Goal: Use online tool/utility: Utilize a website feature to perform a specific function

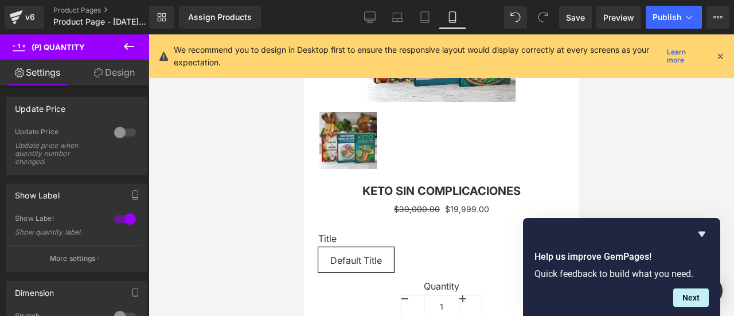
click at [708, 139] on div at bounding box center [442, 175] width 586 height 282
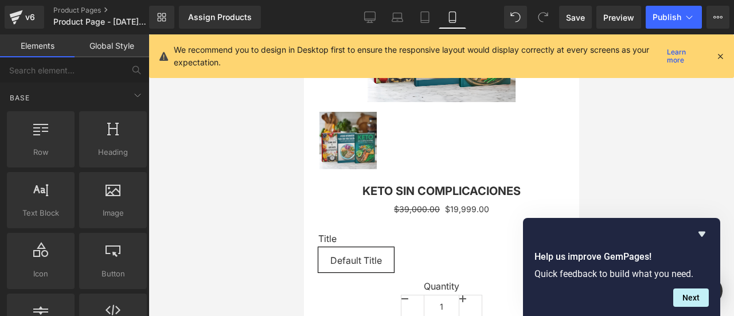
click at [604, 95] on div at bounding box center [442, 175] width 586 height 282
click at [684, 145] on div at bounding box center [442, 175] width 586 height 282
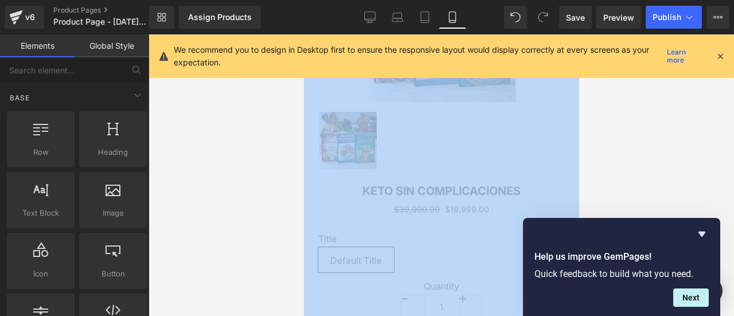
click at [684, 145] on div at bounding box center [442, 175] width 586 height 282
click at [686, 137] on div at bounding box center [442, 175] width 586 height 282
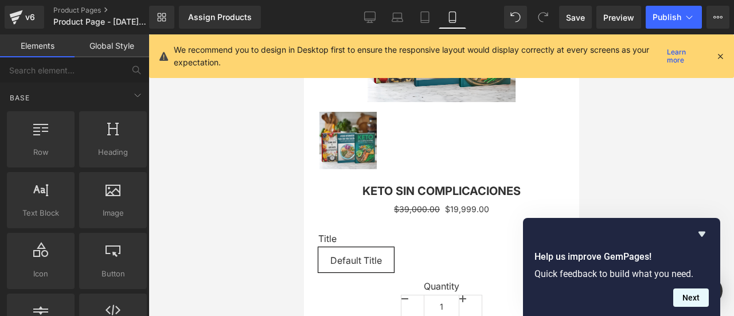
click at [702, 296] on button "Next" at bounding box center [691, 298] width 36 height 18
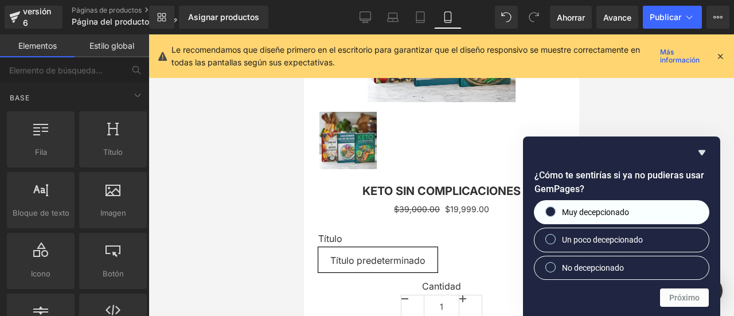
click at [662, 205] on label "Muy decepcionado" at bounding box center [622, 212] width 174 height 23
click at [555, 208] on input "Muy decepcionado" at bounding box center [550, 211] width 7 height 7
radio input "true"
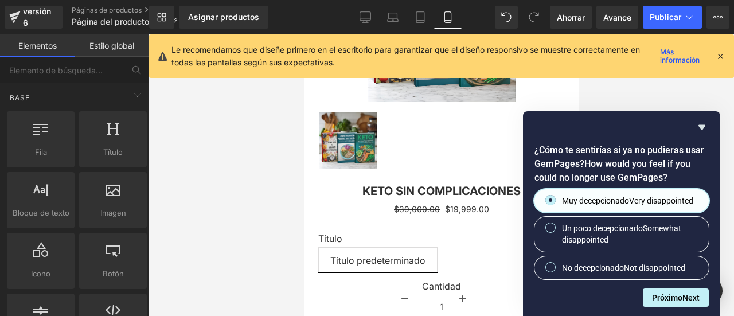
click at [611, 255] on div "Muy decepcionado Very disappointed Un poco decepcionado Somewhat disappointed N…" at bounding box center [622, 234] width 174 height 90
click at [687, 106] on div at bounding box center [442, 175] width 586 height 282
drag, startPoint x: 687, startPoint y: 104, endPoint x: 689, endPoint y: 96, distance: 8.5
click at [687, 100] on div at bounding box center [442, 175] width 586 height 282
drag, startPoint x: 689, startPoint y: 96, endPoint x: 694, endPoint y: 86, distance: 10.8
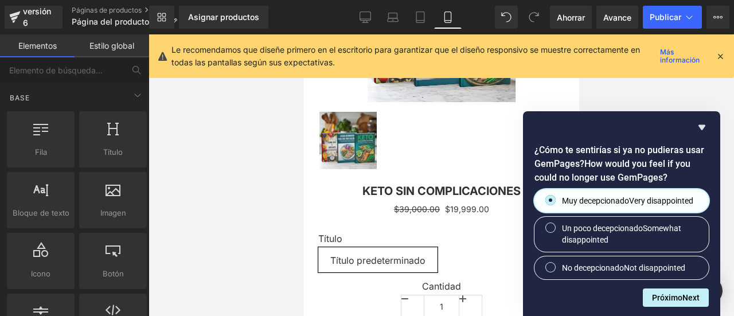
click at [692, 91] on div at bounding box center [442, 175] width 586 height 282
click at [712, 59] on div "Le recomendamos que diseñe primero en el escritorio para garantizar que el dise…" at bounding box center [444, 56] width 544 height 25
click at [718, 54] on icon at bounding box center [720, 56] width 10 height 10
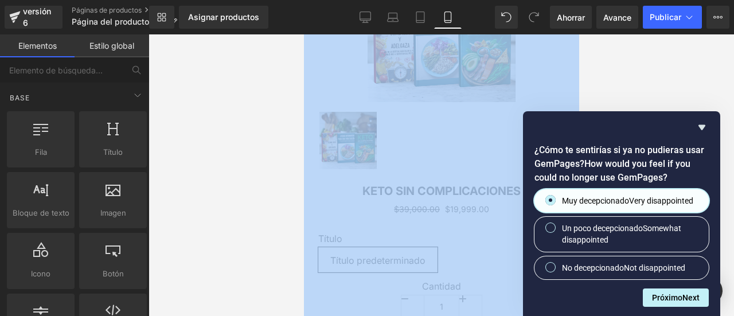
click at [718, 54] on div at bounding box center [442, 175] width 586 height 282
click at [700, 124] on icon "Ocultar encuesta" at bounding box center [702, 127] width 14 height 14
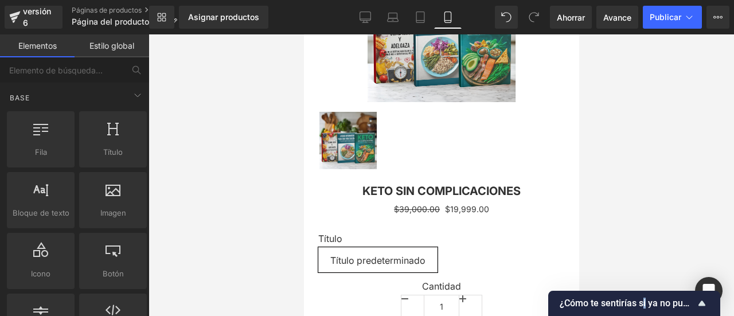
click at [646, 299] on font "¿Cómo te sentirías si ya no pudieras usar GemPages?" at bounding box center [671, 303] width 222 height 11
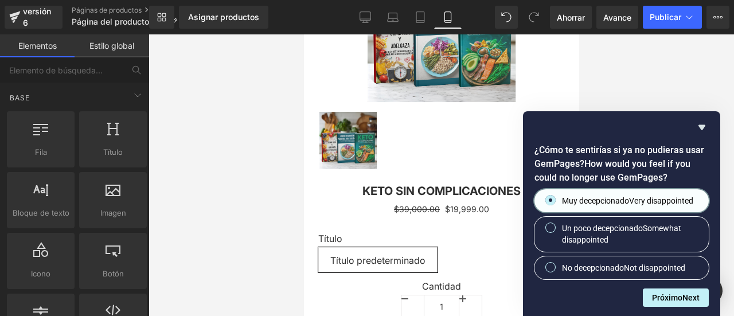
click at [657, 198] on span "Muy decepcionado Very disappointed" at bounding box center [627, 200] width 131 height 11
click at [555, 198] on input "Muy decepcionado Very disappointed" at bounding box center [550, 199] width 7 height 7
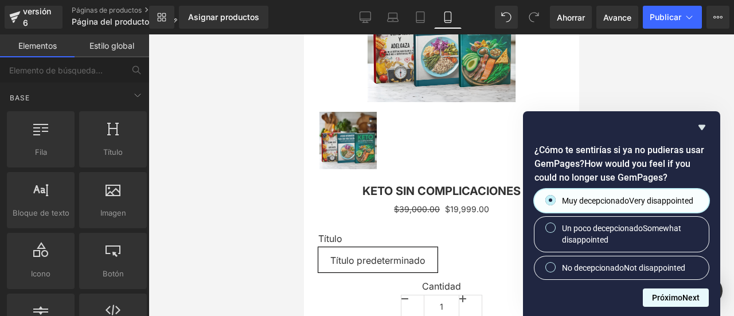
click at [659, 289] on button "Próximo Next" at bounding box center [676, 298] width 66 height 18
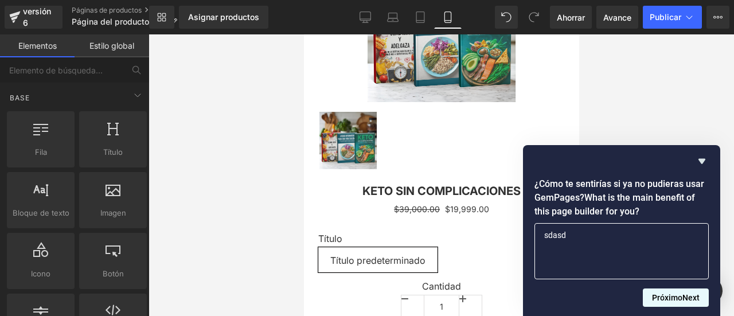
type textarea "sdasd"
click at [662, 297] on font "Próximo" at bounding box center [667, 297] width 30 height 9
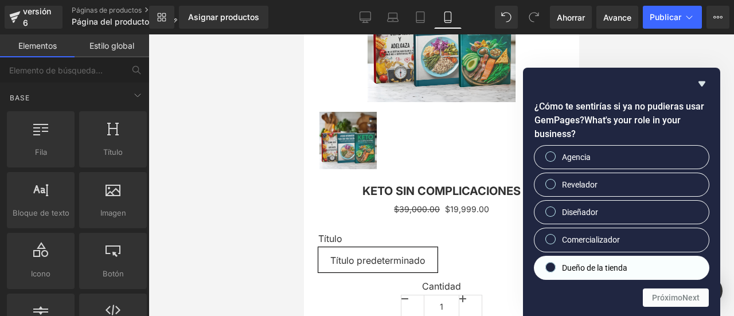
click at [634, 272] on label "Dueño de la tienda" at bounding box center [622, 267] width 174 height 23
click at [555, 271] on input "Dueño de la tienda" at bounding box center [550, 266] width 7 height 7
radio input "true"
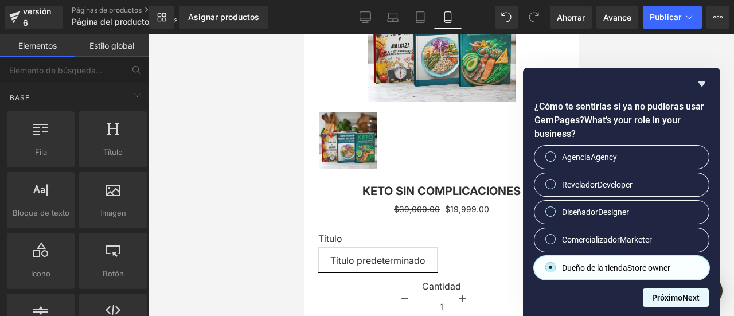
click at [652, 295] on button "Próximo Next" at bounding box center [676, 298] width 66 height 18
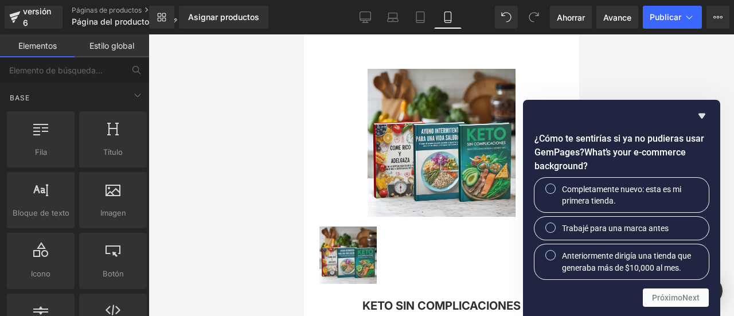
click at [689, 80] on div at bounding box center [442, 175] width 586 height 282
click at [667, 308] on div "¿Cómo te sentirías si ya no pudieras usar GemPages? What’s your e-commerce back…" at bounding box center [621, 208] width 197 height 216
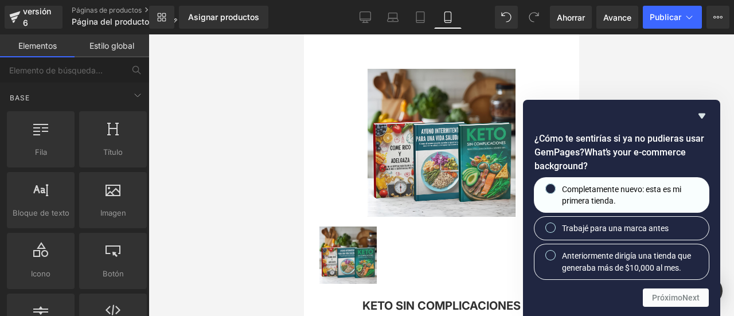
click at [626, 203] on span "Completamente nuevo: esta es mi primera tienda." at bounding box center [631, 196] width 138 height 24
click at [555, 192] on input "Completamente nuevo: esta es mi primera tienda." at bounding box center [550, 188] width 7 height 7
radio input "true"
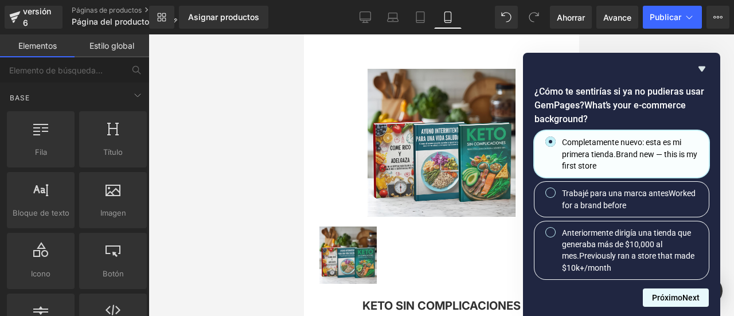
click at [675, 295] on font "Próximo" at bounding box center [667, 297] width 30 height 9
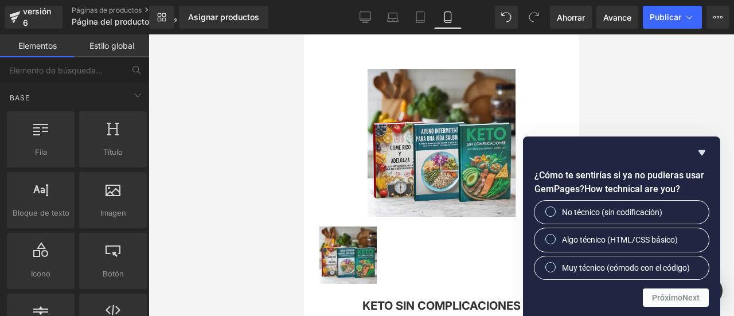
click at [652, 119] on div at bounding box center [442, 175] width 586 height 282
click at [679, 73] on div at bounding box center [442, 175] width 586 height 282
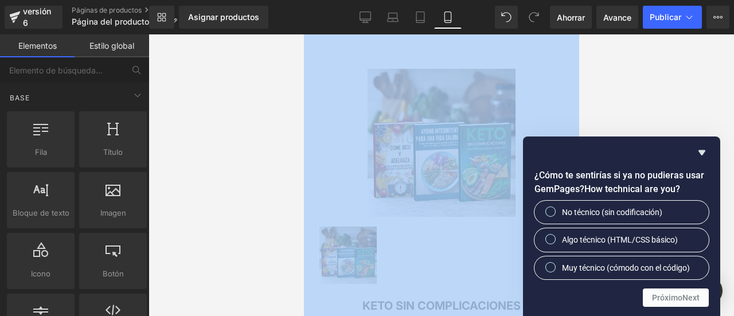
click at [679, 73] on div at bounding box center [442, 175] width 586 height 282
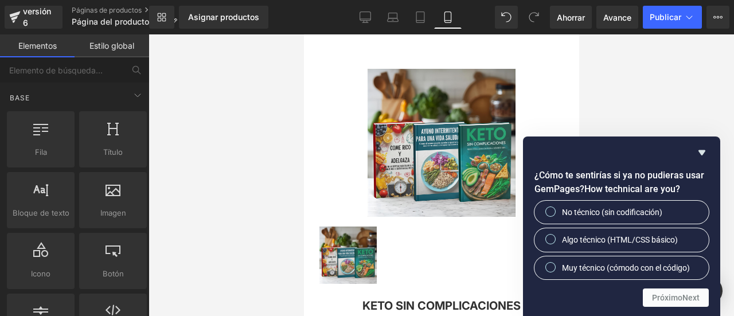
drag, startPoint x: 227, startPoint y: 76, endPoint x: 240, endPoint y: 72, distance: 14.0
click at [225, 77] on div at bounding box center [442, 175] width 586 height 282
click at [700, 155] on icon "Ocultar encuesta" at bounding box center [702, 153] width 14 height 14
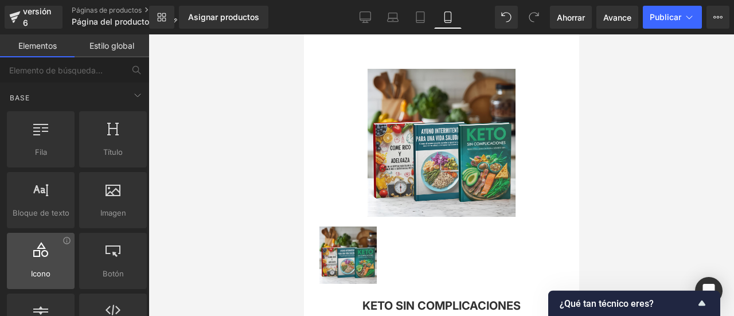
click at [48, 251] on div at bounding box center [40, 255] width 61 height 26
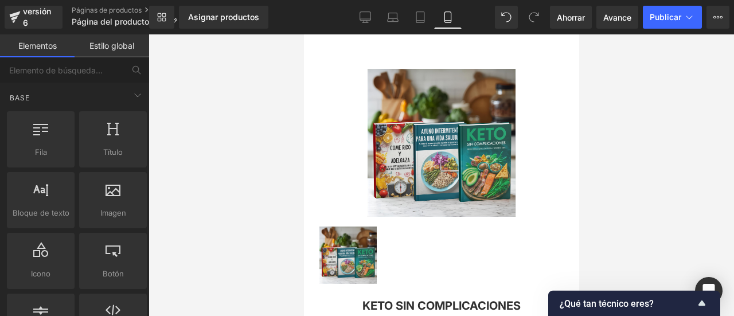
click at [711, 127] on div at bounding box center [442, 175] width 586 height 282
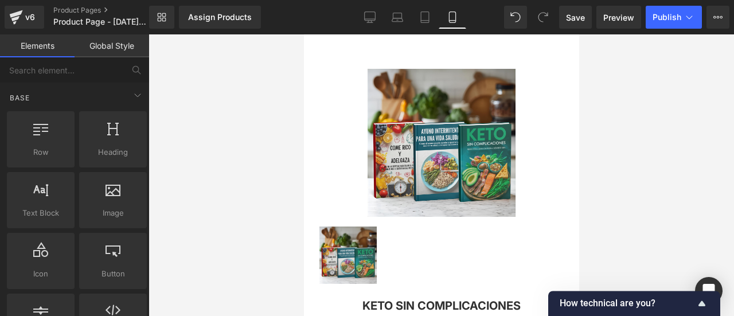
click at [660, 116] on div at bounding box center [442, 175] width 586 height 282
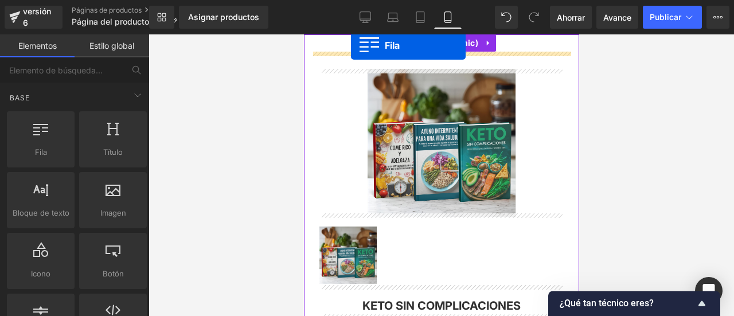
drag, startPoint x: 346, startPoint y: 182, endPoint x: 350, endPoint y: 45, distance: 136.6
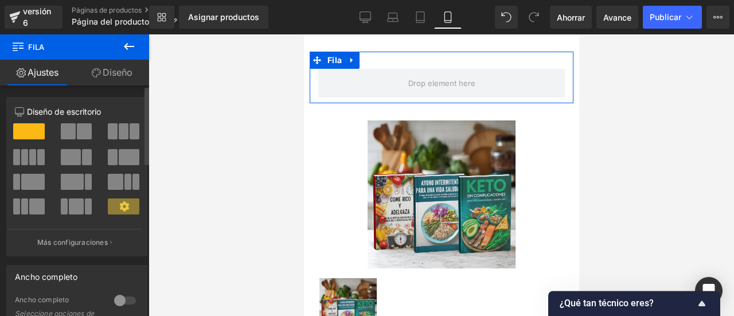
click at [71, 128] on span at bounding box center [68, 131] width 15 height 16
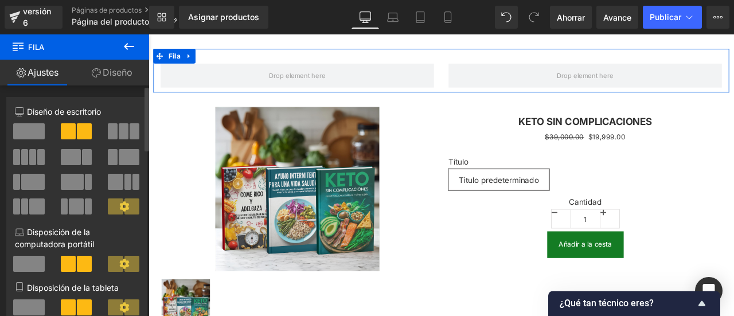
click at [30, 132] on span at bounding box center [29, 131] width 32 height 16
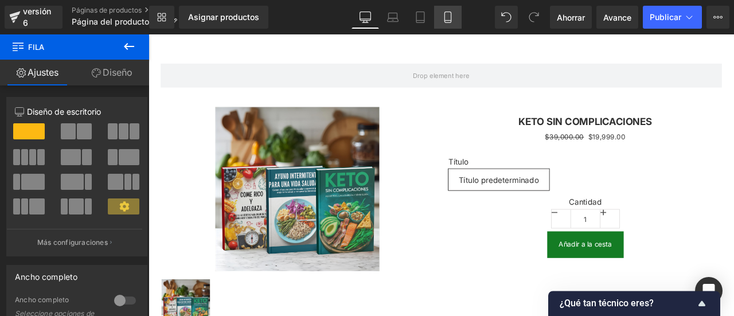
click at [439, 18] on link "Móvil" at bounding box center [448, 17] width 28 height 23
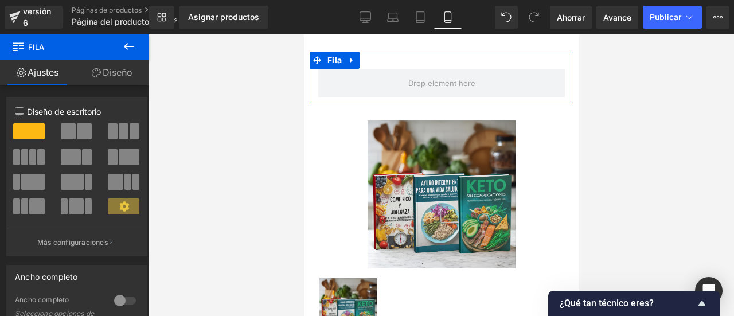
click at [104, 76] on font "Diseño" at bounding box center [118, 72] width 30 height 11
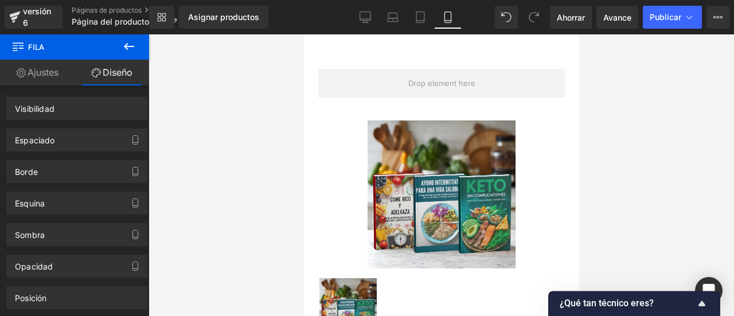
click at [127, 45] on icon at bounding box center [129, 46] width 10 height 7
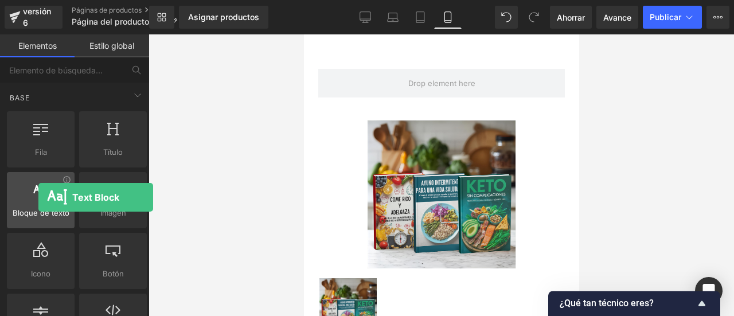
click at [38, 197] on div at bounding box center [40, 194] width 61 height 26
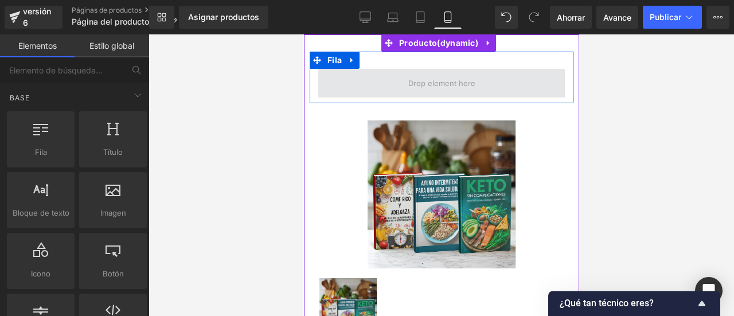
click at [430, 76] on span at bounding box center [441, 84] width 75 height 18
click at [442, 75] on span at bounding box center [441, 84] width 75 height 18
click at [440, 84] on span at bounding box center [441, 84] width 75 height 18
click at [439, 84] on span at bounding box center [441, 84] width 75 height 18
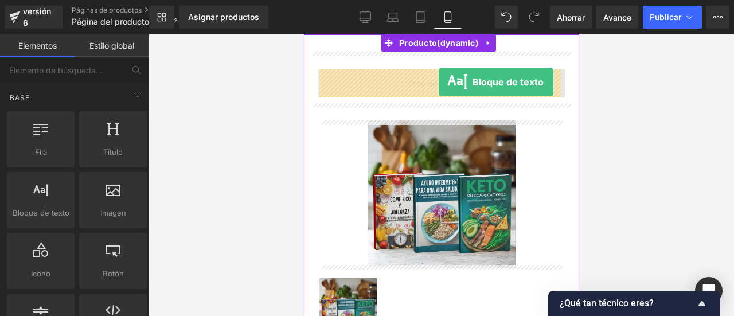
drag, startPoint x: 370, startPoint y: 246, endPoint x: 438, endPoint y: 82, distance: 177.7
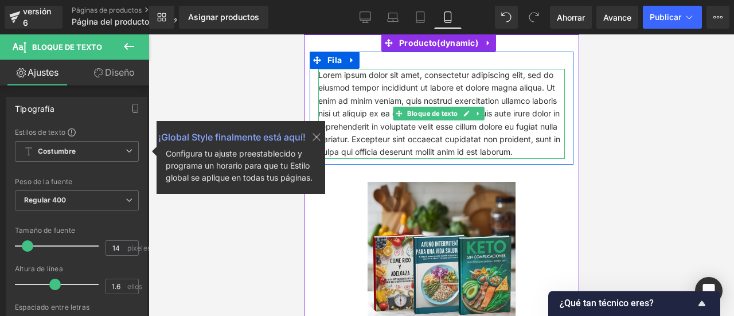
click at [458, 93] on p "Lorem ipsum dolor sit amet, consectetur adipiscing elit, sed do eiusmod tempor …" at bounding box center [441, 114] width 247 height 90
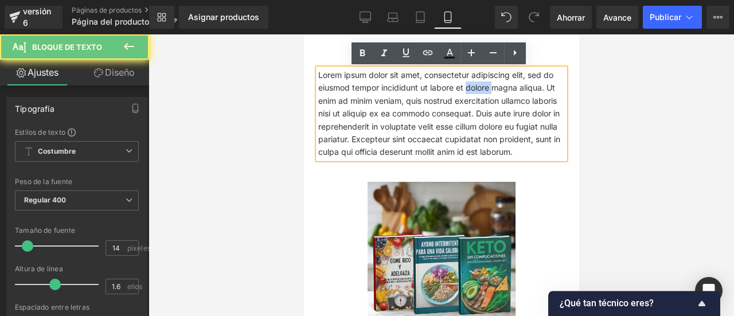
click at [502, 162] on div "Lorem ipsum dolor sit amet, consectetur adipiscing elit, sed do eiusmod tempor …" at bounding box center [441, 108] width 264 height 113
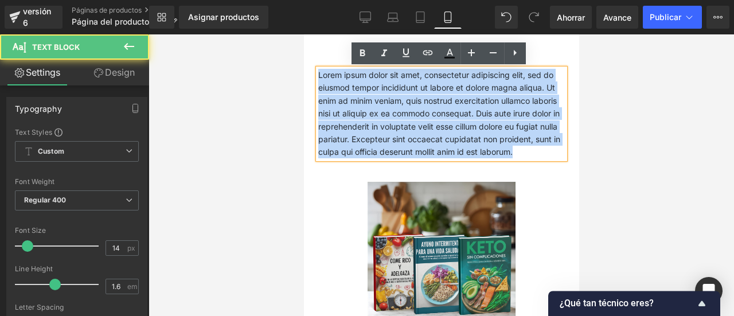
drag, startPoint x: 516, startPoint y: 147, endPoint x: 268, endPoint y: 71, distance: 259.3
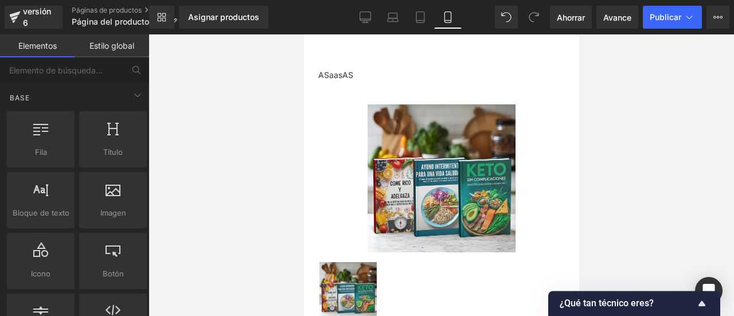
click at [251, 69] on div at bounding box center [442, 175] width 586 height 282
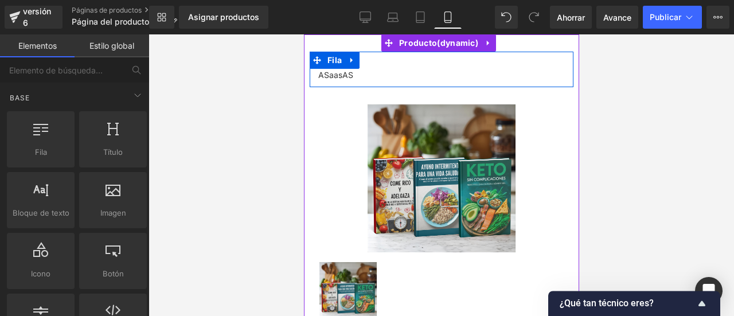
click at [357, 83] on div at bounding box center [441, 84] width 264 height 6
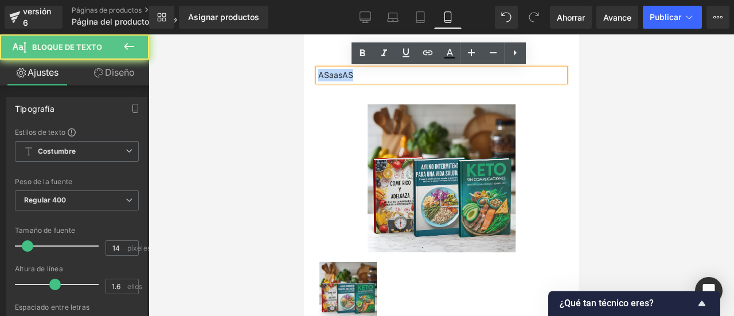
drag, startPoint x: 357, startPoint y: 75, endPoint x: 294, endPoint y: 87, distance: 64.3
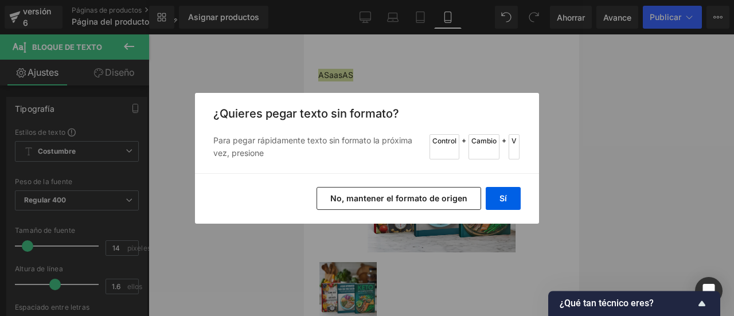
click at [423, 80] on div "Regresar a la biblioteca Insertar ¿Quieres pegar texto sin formato? Para pegar …" at bounding box center [367, 158] width 734 height 316
click at [447, 203] on button "No, mantener el formato de origen" at bounding box center [399, 198] width 165 height 23
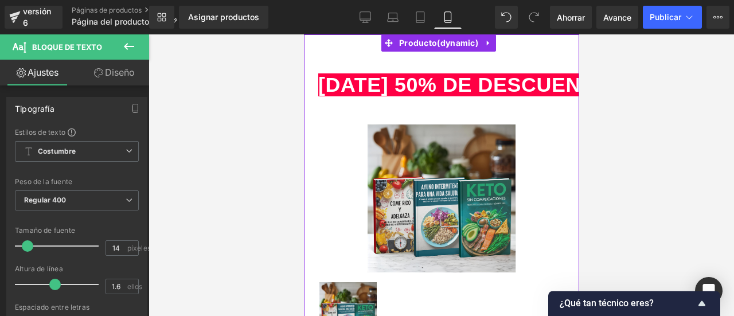
click at [462, 93] on font "[DATE] 50% DE DESCUENTO + 7 BONOS GRATIS DE REGALO" at bounding box center [631, 84] width 626 height 23
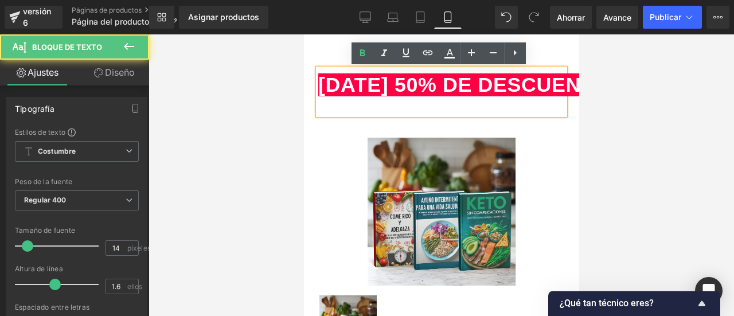
click at [462, 93] on font "[DATE] 50% DE DESCUENTO + 7 BONOS GRATIS DE REGALO" at bounding box center [631, 84] width 626 height 23
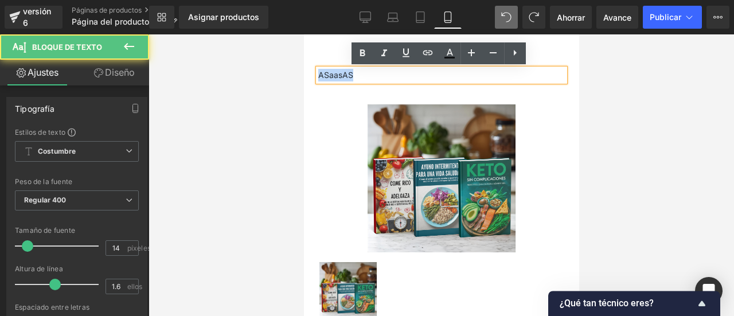
drag, startPoint x: 441, startPoint y: 79, endPoint x: 64, endPoint y: 116, distance: 378.1
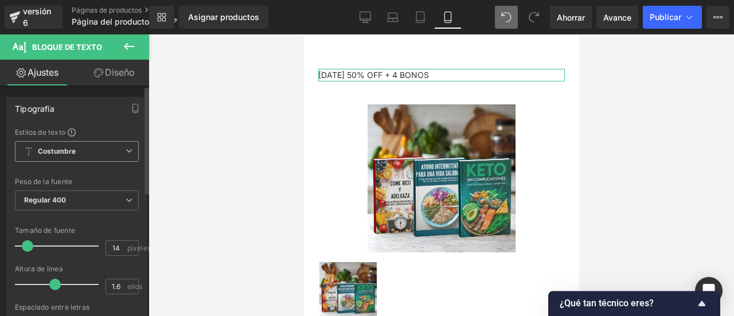
click at [72, 143] on span "Costumbre Configurar estilo global" at bounding box center [77, 151] width 124 height 21
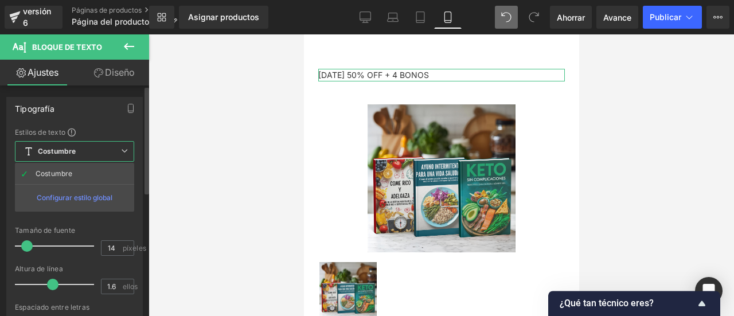
type input "25"
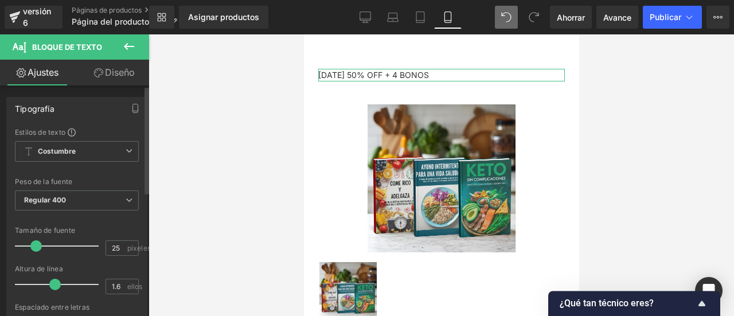
click at [35, 243] on div at bounding box center [60, 246] width 78 height 23
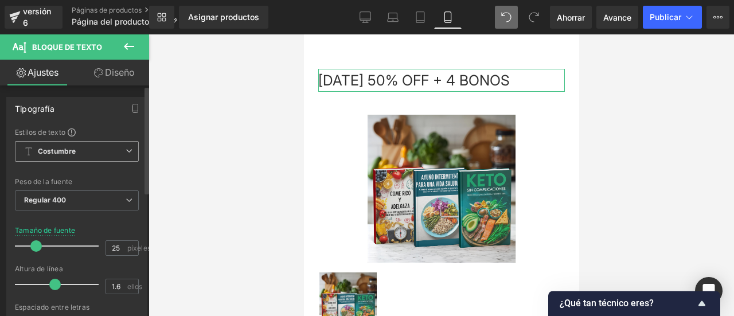
click at [101, 159] on span "Costumbre Configurar estilo global" at bounding box center [77, 151] width 124 height 21
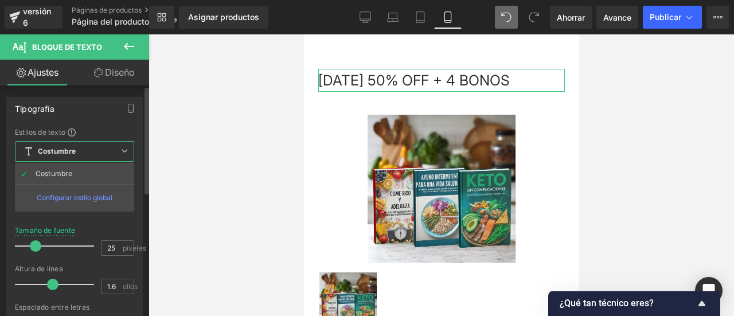
click at [93, 194] on font "Configurar estilo global" at bounding box center [75, 197] width 76 height 9
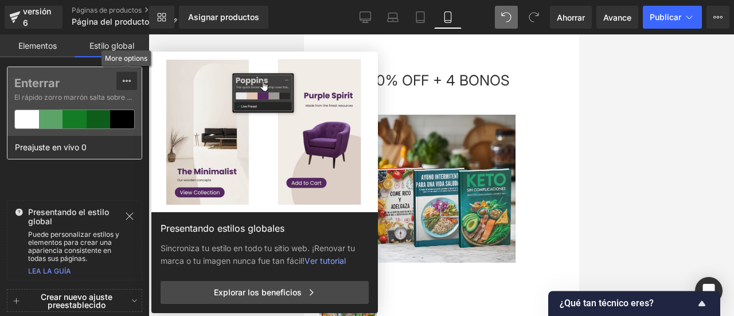
click at [133, 75] on button at bounding box center [126, 81] width 21 height 18
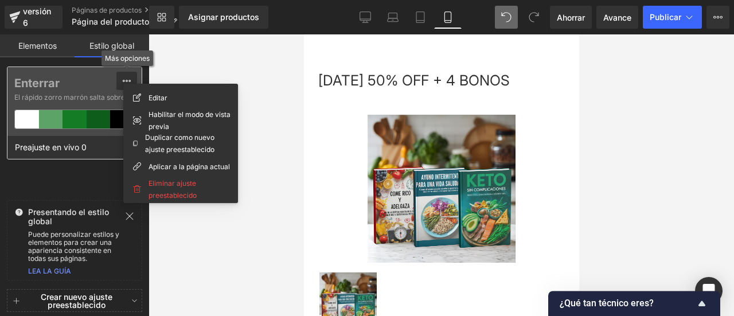
click at [133, 75] on button at bounding box center [126, 81] width 21 height 18
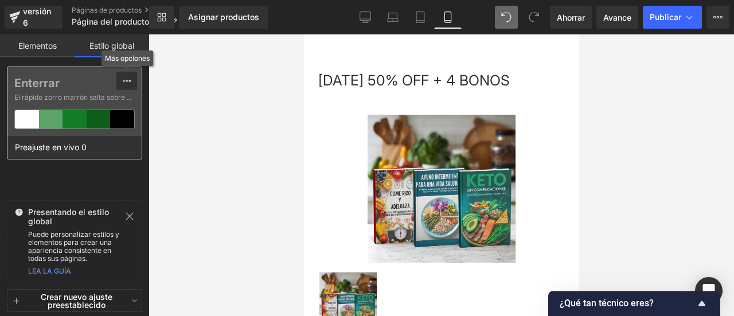
click at [133, 75] on button at bounding box center [126, 81] width 21 height 18
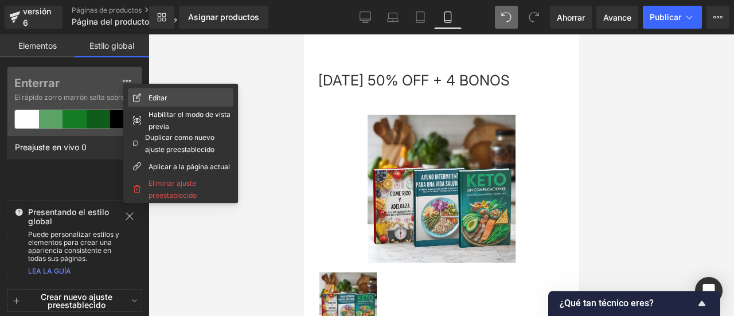
click at [162, 98] on font "Editar" at bounding box center [158, 97] width 19 height 9
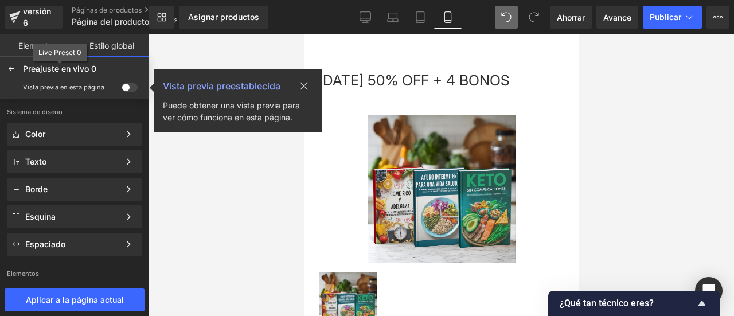
click at [94, 64] on span "Preajuste en vivo 0" at bounding box center [59, 69] width 73 height 10
click at [17, 72] on div at bounding box center [11, 69] width 18 height 18
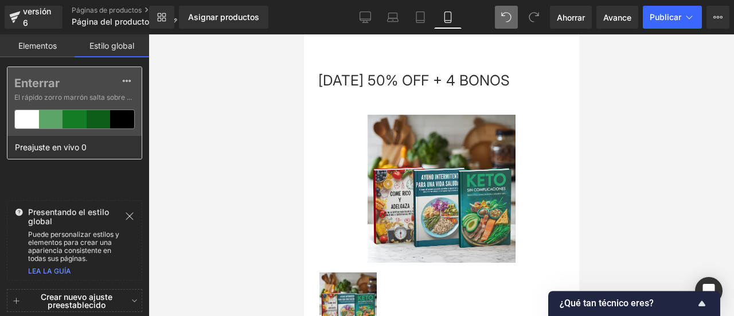
click at [107, 119] on div at bounding box center [99, 119] width 24 height 18
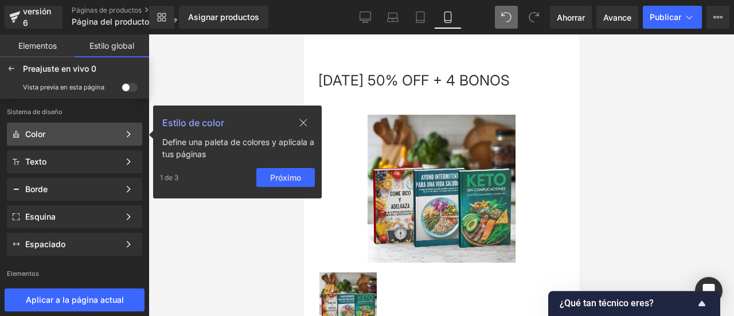
click at [104, 133] on div "Color" at bounding box center [72, 134] width 94 height 9
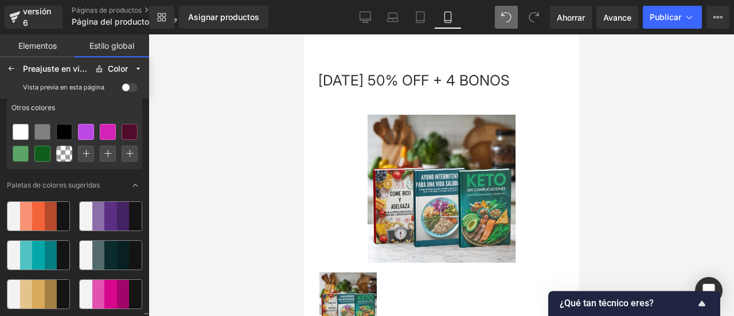
scroll to position [185, 0]
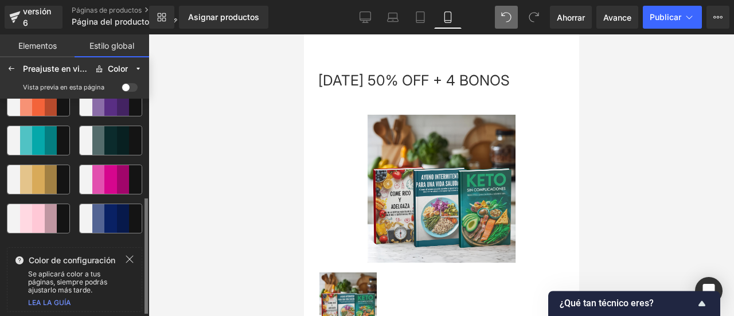
click at [39, 135] on div at bounding box center [38, 140] width 13 height 29
click at [42, 136] on div at bounding box center [38, 140] width 13 height 29
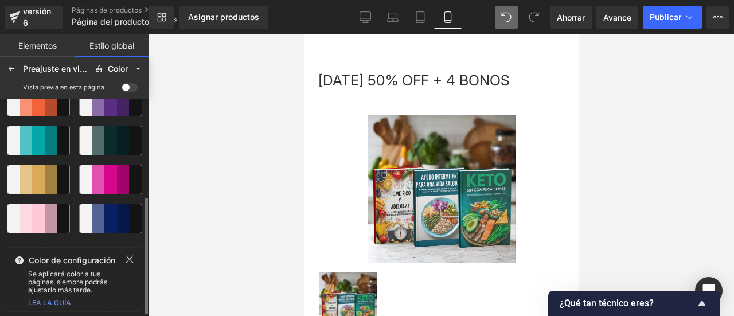
click at [42, 136] on div at bounding box center [38, 140] width 13 height 29
drag, startPoint x: 42, startPoint y: 136, endPoint x: 42, endPoint y: 142, distance: 5.8
click at [42, 137] on div at bounding box center [38, 140] width 13 height 29
click at [57, 303] on font "LEA LA GUÍA" at bounding box center [49, 302] width 43 height 9
click at [48, 145] on div at bounding box center [51, 140] width 13 height 29
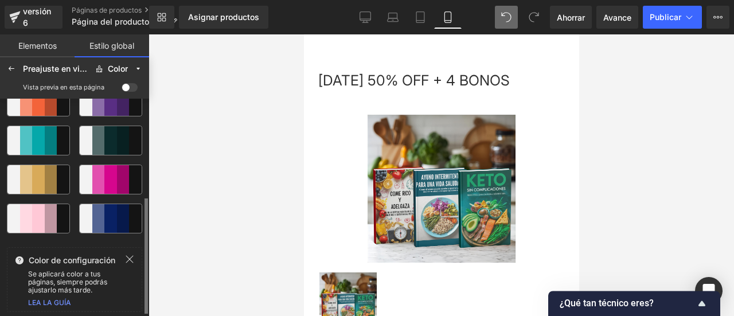
click at [27, 133] on div at bounding box center [26, 140] width 13 height 29
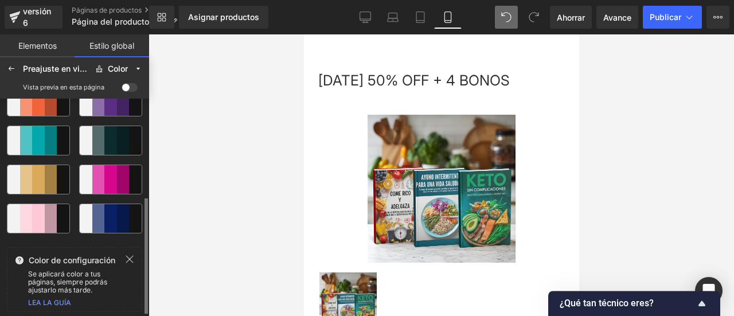
click at [27, 133] on div at bounding box center [26, 140] width 13 height 29
click at [134, 85] on span at bounding box center [130, 87] width 16 height 9
click at [122, 89] on input "checkbox" at bounding box center [122, 89] width 0 height 0
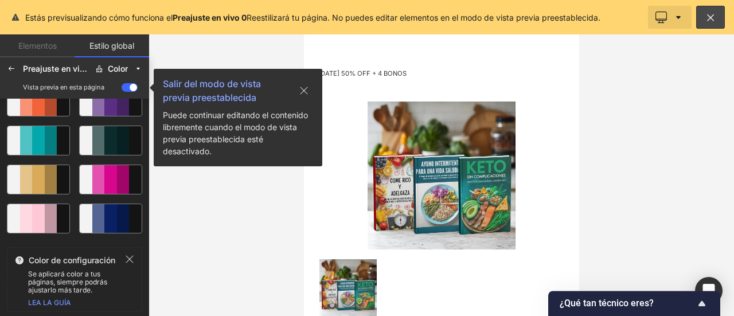
click at [691, 13] on button at bounding box center [670, 17] width 44 height 23
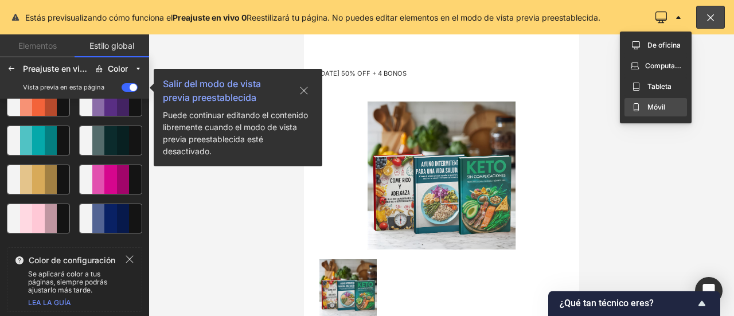
click at [648, 108] on font "Móvil" at bounding box center [657, 107] width 18 height 9
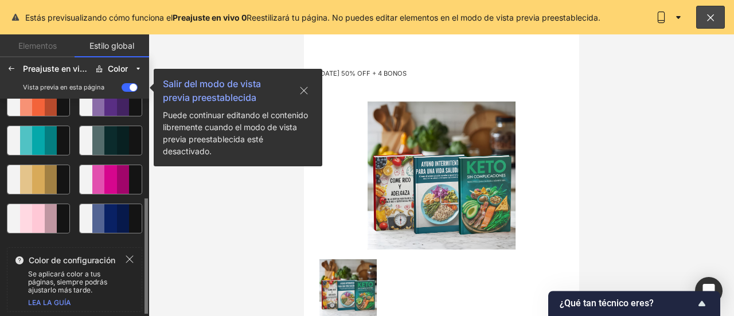
click at [46, 141] on div at bounding box center [51, 140] width 13 height 29
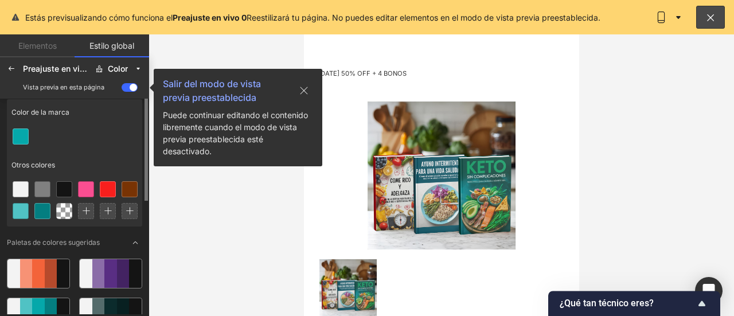
scroll to position [0, 0]
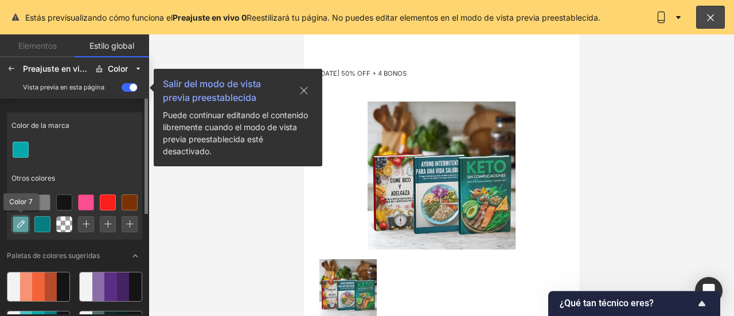
click at [20, 222] on icon at bounding box center [20, 224] width 9 height 9
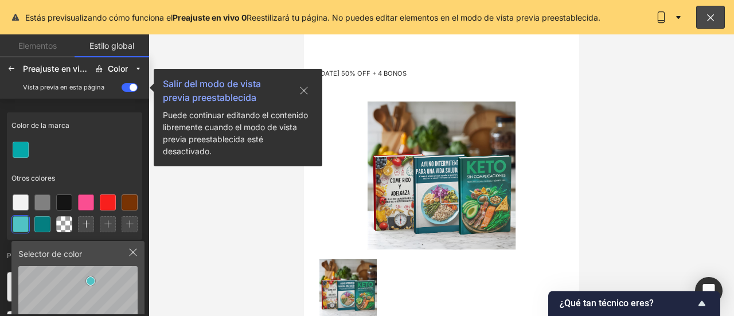
click at [609, 110] on div at bounding box center [442, 175] width 586 height 282
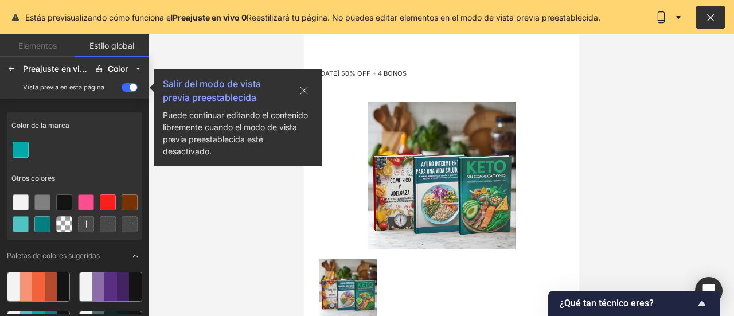
click at [713, 11] on button at bounding box center [710, 17] width 29 height 23
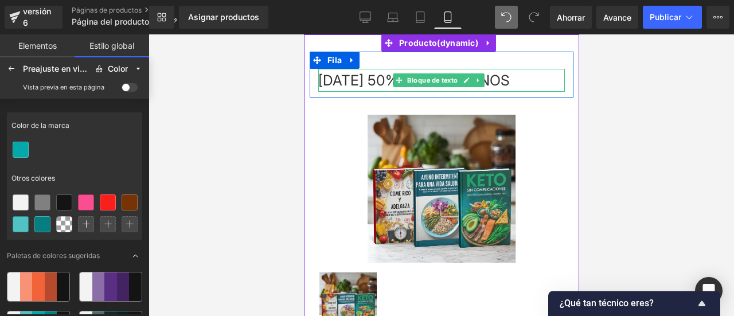
click at [495, 88] on div "[DATE] 50% OFF + 4 BONOS" at bounding box center [441, 80] width 247 height 23
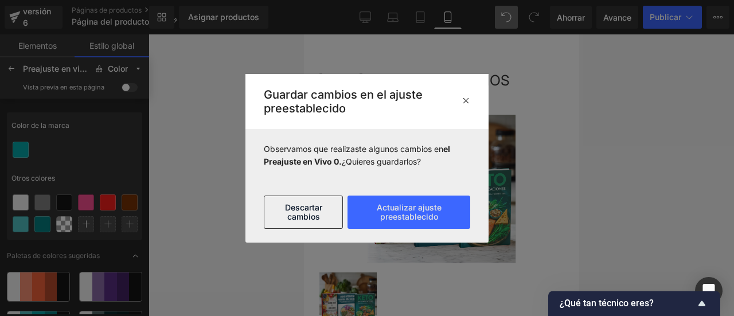
click at [464, 100] on icon at bounding box center [466, 100] width 9 height 9
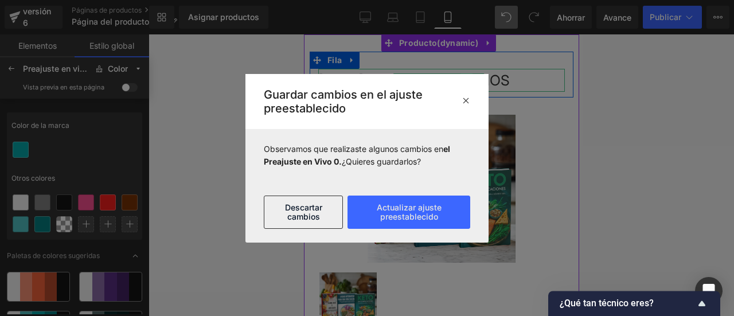
drag, startPoint x: 522, startPoint y: 81, endPoint x: 770, endPoint y: 116, distance: 250.3
click at [466, 82] on div "[DATE] 50% OFF + 4 BONOS Bloque de texto" at bounding box center [441, 80] width 247 height 23
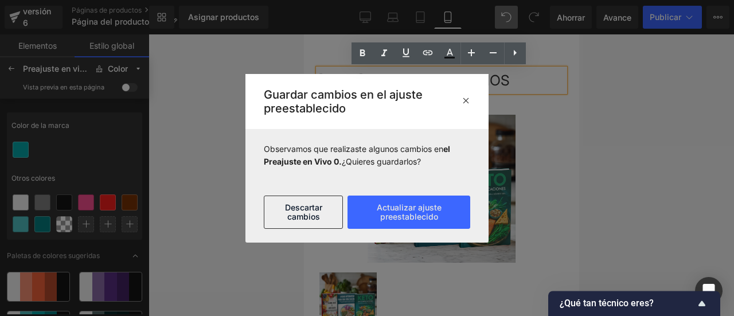
click at [472, 100] on div "Guardar cambios en el ajuste preestablecido" at bounding box center [367, 101] width 243 height 55
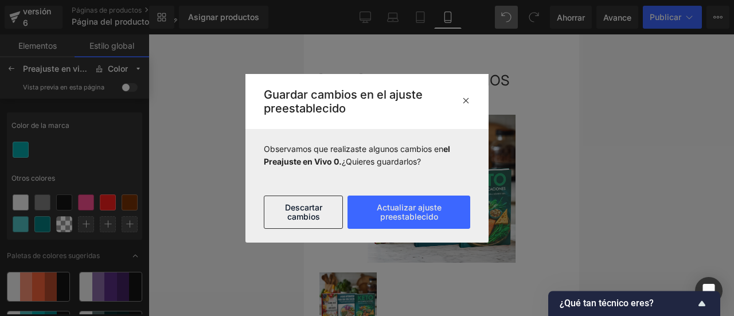
click at [463, 99] on icon at bounding box center [466, 100] width 9 height 9
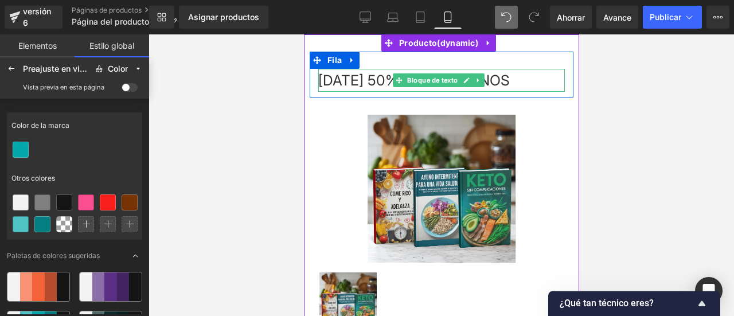
click at [384, 77] on font "[DATE] 50% OFF + 4 BONOS" at bounding box center [414, 80] width 192 height 17
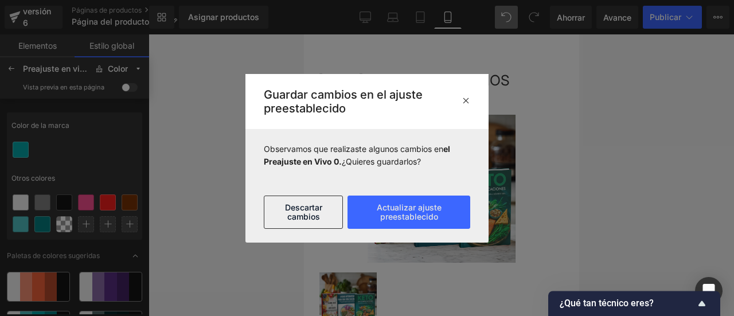
click at [622, 116] on div at bounding box center [367, 158] width 734 height 316
click at [464, 100] on icon at bounding box center [466, 100] width 9 height 9
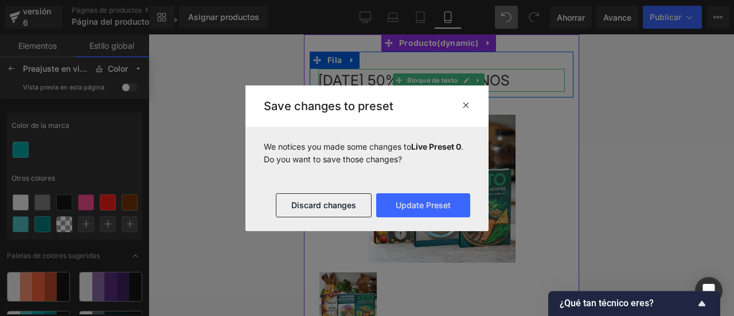
click at [367, 83] on font "[DATE] 50% OFF + 4 BONOS" at bounding box center [414, 80] width 192 height 17
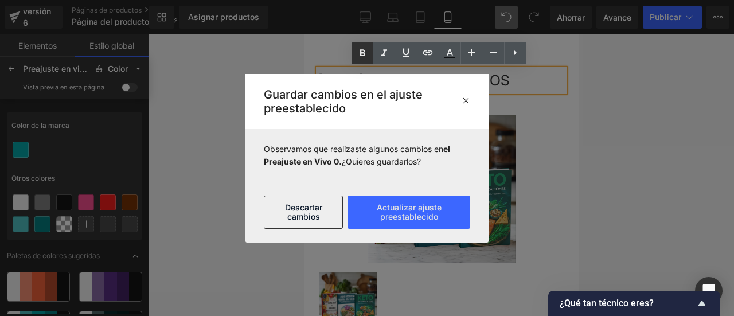
click at [360, 54] on icon at bounding box center [362, 52] width 5 height 7
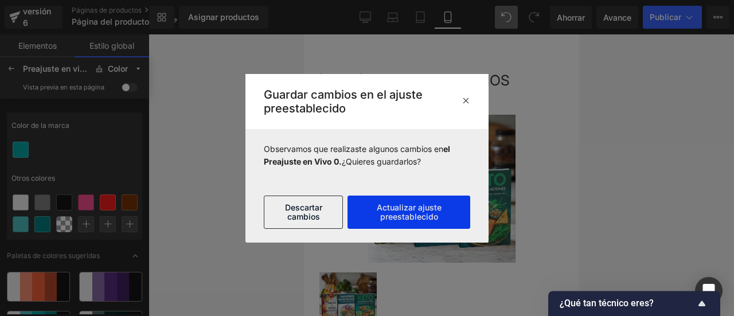
click at [382, 207] on font "Actualizar ajuste preestablecido" at bounding box center [409, 211] width 65 height 19
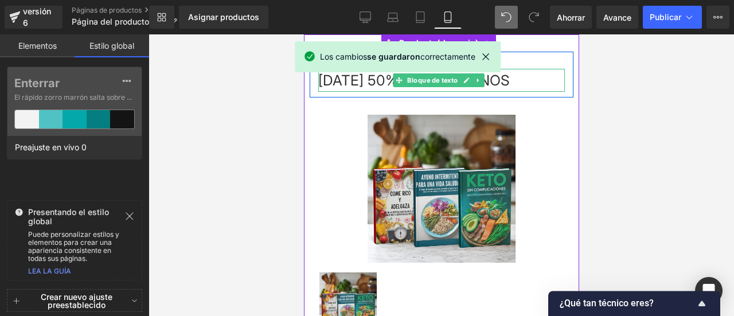
click at [509, 83] on div "[DATE] 50% OFF + 4 BONOS" at bounding box center [441, 80] width 247 height 23
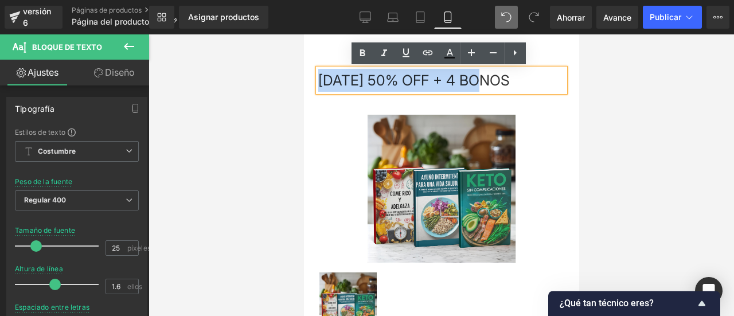
drag, startPoint x: 509, startPoint y: 83, endPoint x: 313, endPoint y: 82, distance: 195.6
click at [318, 85] on div "[DATE] 50% OFF + 4 BONOS" at bounding box center [441, 80] width 247 height 23
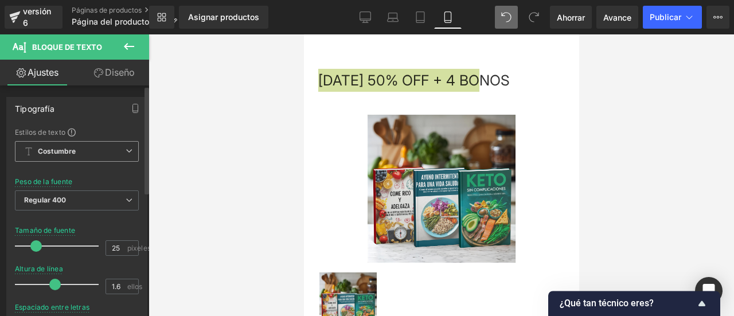
click at [119, 147] on span "Costumbre Configurar estilo global" at bounding box center [77, 151] width 124 height 21
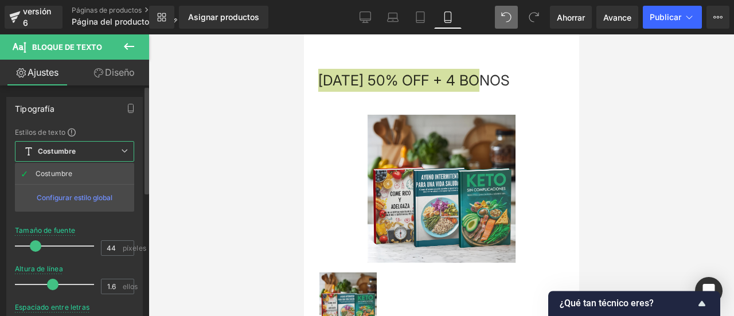
click at [50, 245] on div at bounding box center [57, 246] width 73 height 23
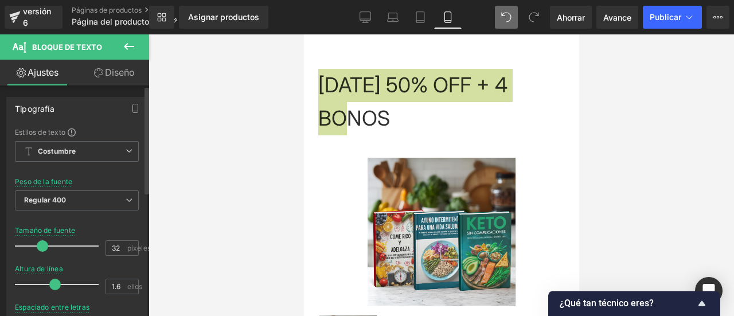
type input "31"
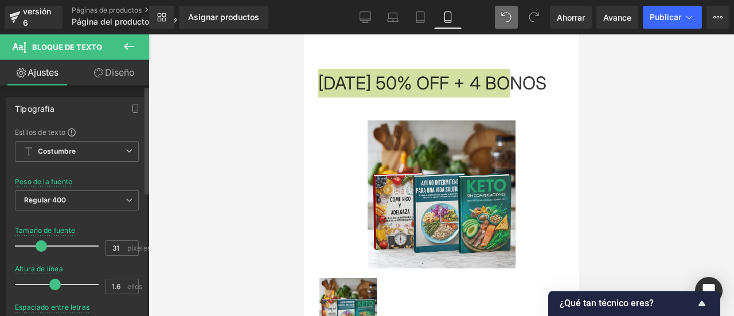
drag, startPoint x: 50, startPoint y: 245, endPoint x: 40, endPoint y: 245, distance: 10.3
click at [40, 245] on span at bounding box center [41, 245] width 11 height 11
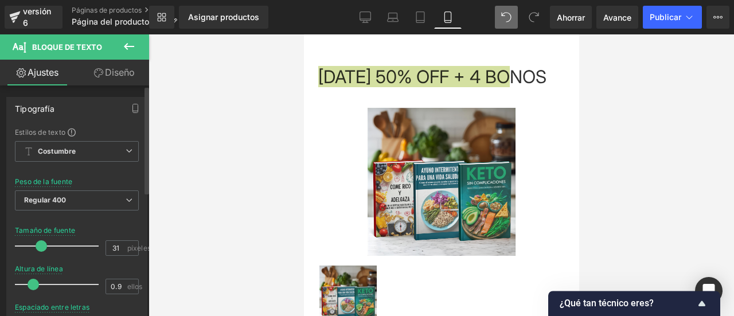
type input "1"
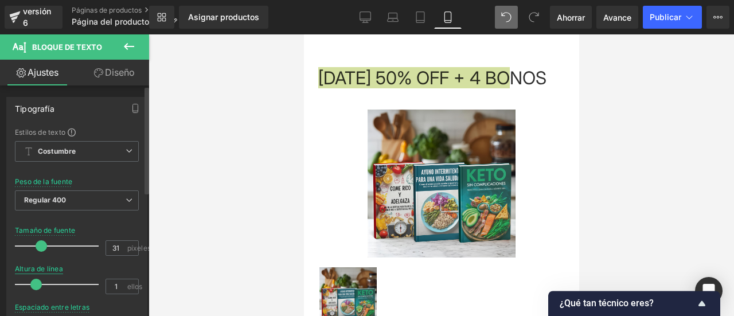
drag, startPoint x: 54, startPoint y: 289, endPoint x: 45, endPoint y: 267, distance: 23.7
click at [37, 276] on div at bounding box center [60, 284] width 78 height 23
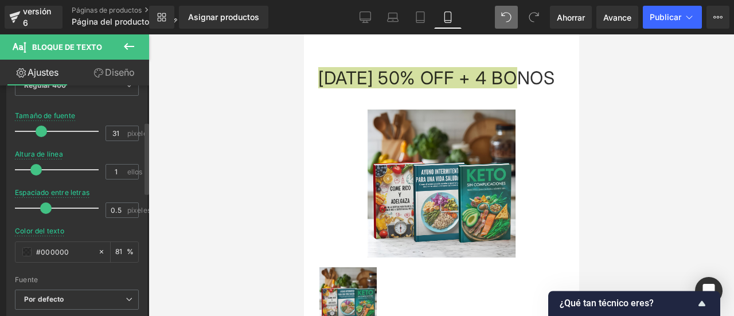
type input "0.4"
click at [41, 214] on div at bounding box center [60, 208] width 78 height 23
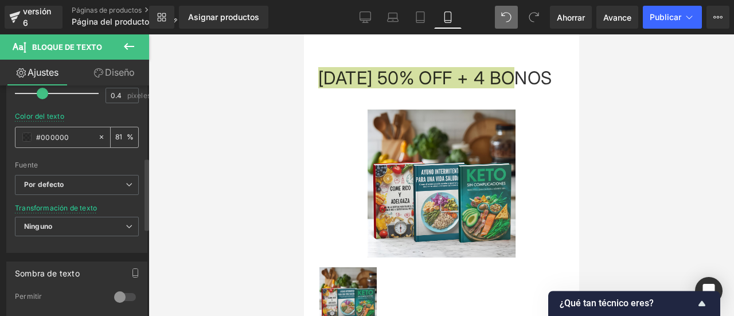
click at [56, 135] on input "#000000" at bounding box center [64, 137] width 56 height 13
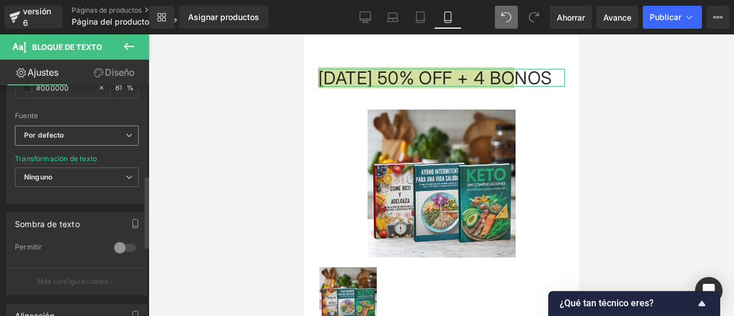
scroll to position [287, 0]
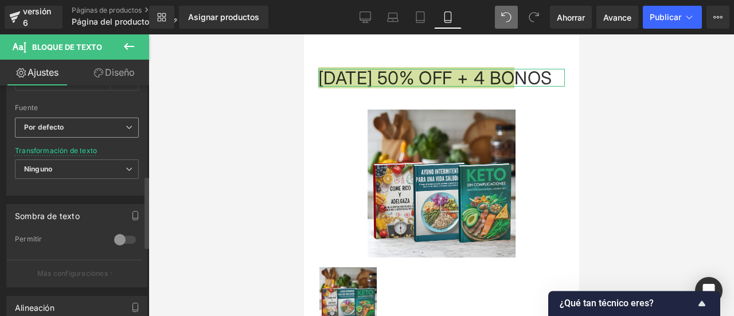
click at [124, 133] on span "Por defecto" at bounding box center [77, 128] width 124 height 20
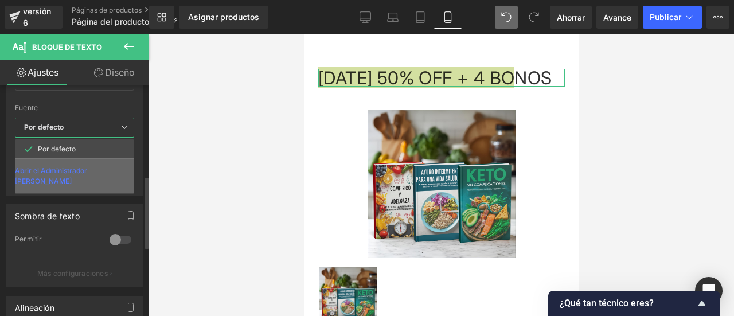
click at [87, 166] on font "Abrir el Administrador [PERSON_NAME]" at bounding box center [51, 175] width 72 height 19
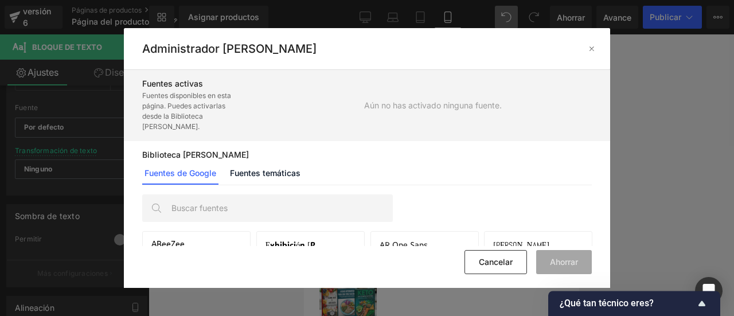
drag, startPoint x: 516, startPoint y: 196, endPoint x: 512, endPoint y: 188, distance: 9.5
click at [512, 188] on div "ABeeZee abcdef123 Activar fuente Exhibición [PERSON_NAME] abcdef123 Activar fue…" at bounding box center [367, 215] width 486 height 61
click at [265, 176] on font "Fuentes temáticas" at bounding box center [265, 173] width 71 height 10
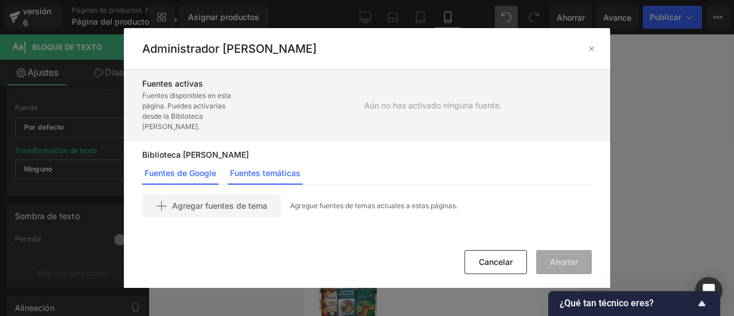
click at [166, 172] on font "Fuentes de Google" at bounding box center [181, 173] width 72 height 10
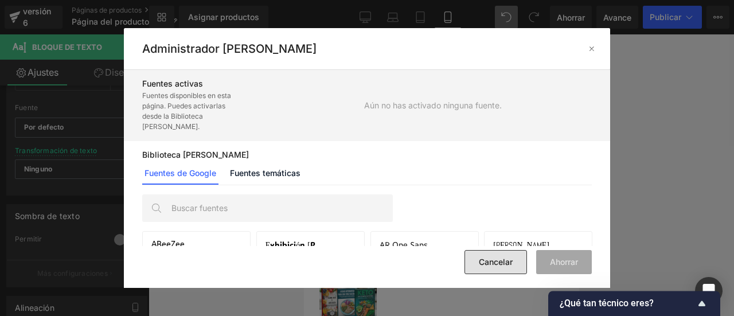
click at [492, 260] on font "Cancelar" at bounding box center [496, 262] width 34 height 10
